Goal: Book appointment/travel/reservation

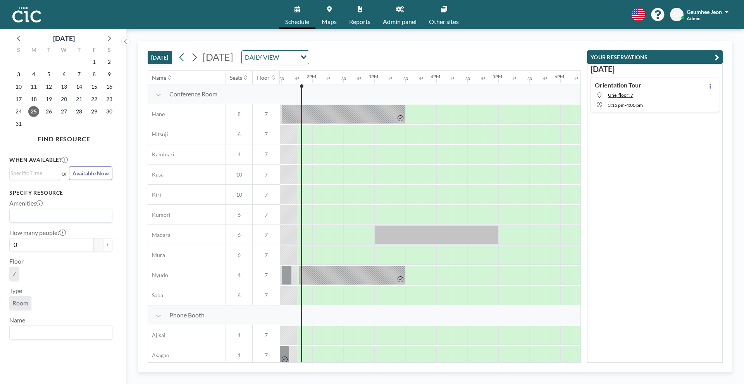
scroll to position [0, 837]
click at [448, 9] on link "Other sites" at bounding box center [444, 14] width 42 height 29
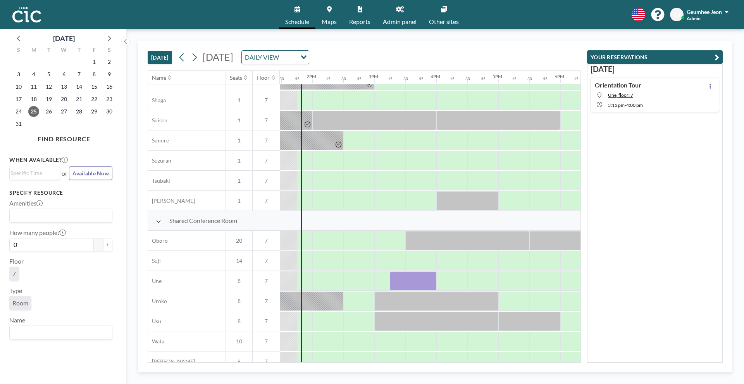
scroll to position [450, 835]
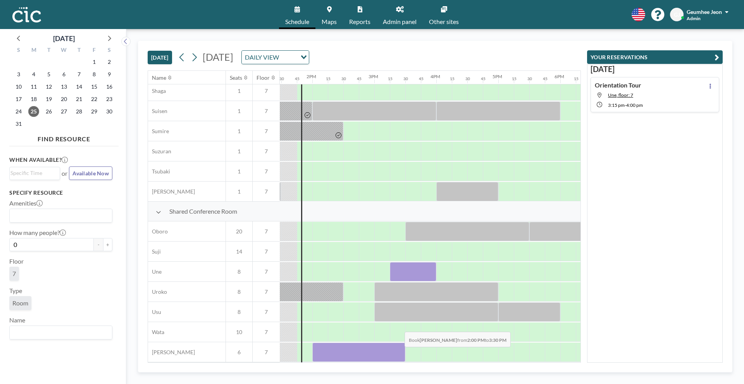
drag, startPoint x: 318, startPoint y: 348, endPoint x: 398, endPoint y: 353, distance: 80.7
click at [398, 353] on div at bounding box center [358, 352] width 93 height 19
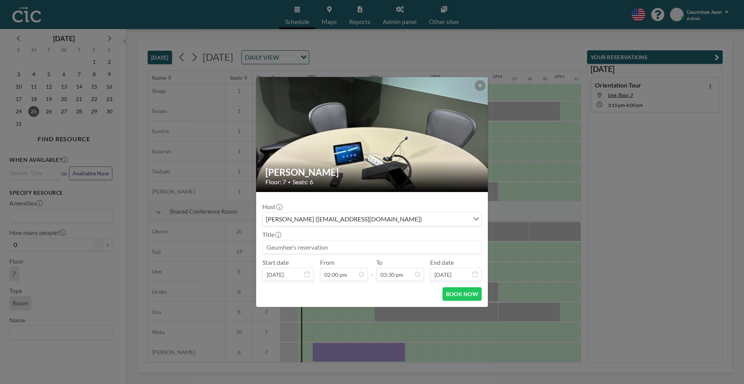
scroll to position [855, 0]
click at [354, 246] on input at bounding box center [372, 247] width 218 height 13
click at [463, 294] on button "BOOK NOW" at bounding box center [461, 294] width 39 height 14
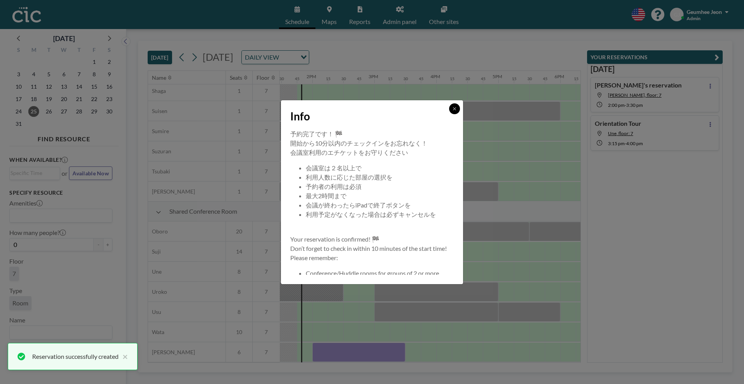
click at [455, 108] on icon at bounding box center [454, 109] width 5 height 5
